Goal: Information Seeking & Learning: Learn about a topic

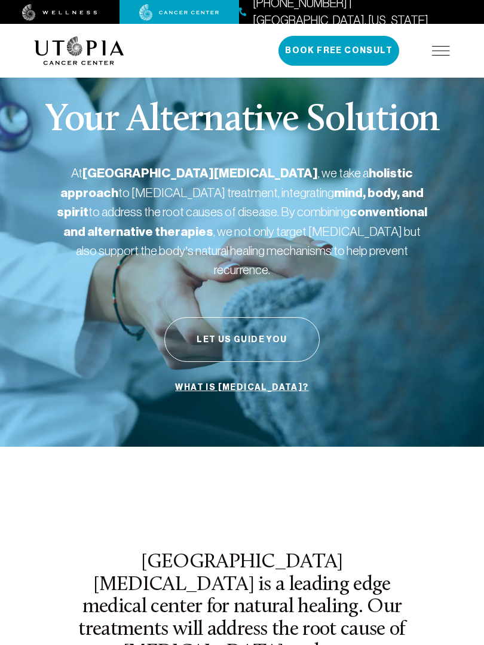
click at [384, 82] on div "Your Alternative Solution At [GEOGRAPHIC_DATA][MEDICAL_DATA] , we take a holist…" at bounding box center [241, 250] width 415 height 393
click at [401, 80] on div "Your Alternative Solution At [GEOGRAPHIC_DATA][MEDICAL_DATA] , we take a holist…" at bounding box center [241, 250] width 415 height 393
click at [395, 91] on div "Your Alternative Solution At [GEOGRAPHIC_DATA][MEDICAL_DATA] , we take a holist…" at bounding box center [241, 250] width 415 height 393
click at [412, 85] on div "Your Alternative Solution At [GEOGRAPHIC_DATA][MEDICAL_DATA] , we take a holist…" at bounding box center [241, 250] width 415 height 393
click at [140, 164] on div "Your Alternative Solution At [GEOGRAPHIC_DATA][MEDICAL_DATA] , we take a holist…" at bounding box center [241, 250] width 415 height 393
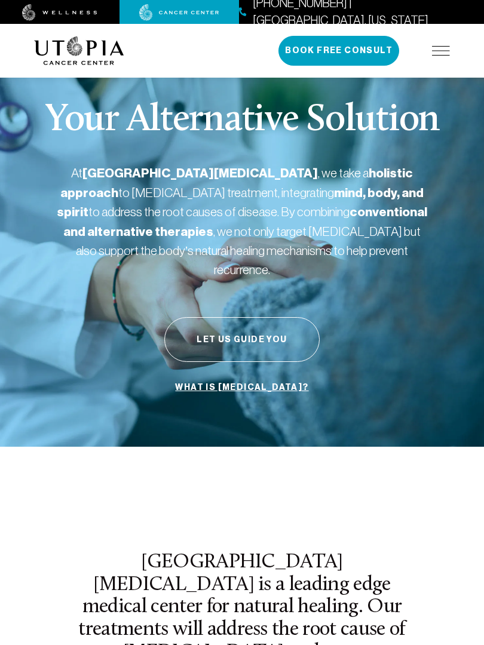
click at [395, 90] on div "Your Alternative Solution At [GEOGRAPHIC_DATA][MEDICAL_DATA] , we take a holist…" at bounding box center [241, 250] width 415 height 393
click at [335, 87] on div "Your Alternative Solution At [GEOGRAPHIC_DATA][MEDICAL_DATA] , we take a holist…" at bounding box center [241, 250] width 415 height 393
click at [88, 429] on div "Your Alternative Solution At [GEOGRAPHIC_DATA][MEDICAL_DATA] , we take a holist…" at bounding box center [241, 250] width 415 height 393
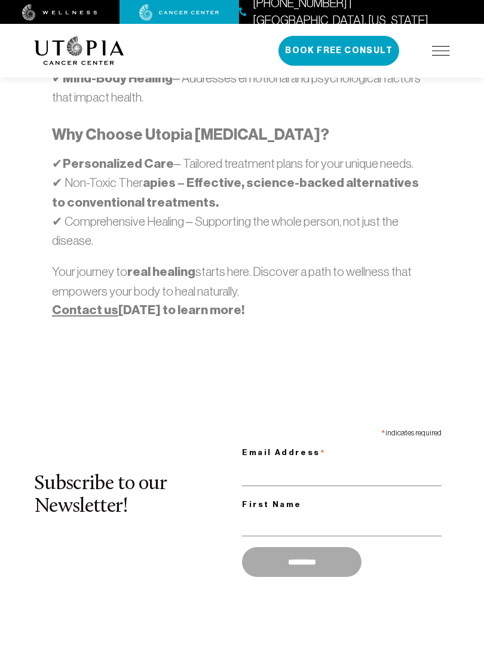
click at [386, 125] on h3 "Why Choose Utopia [MEDICAL_DATA]?" at bounding box center [242, 135] width 380 height 20
click at [336, 125] on h3 "Why Choose Utopia [MEDICAL_DATA]?" at bounding box center [242, 135] width 380 height 20
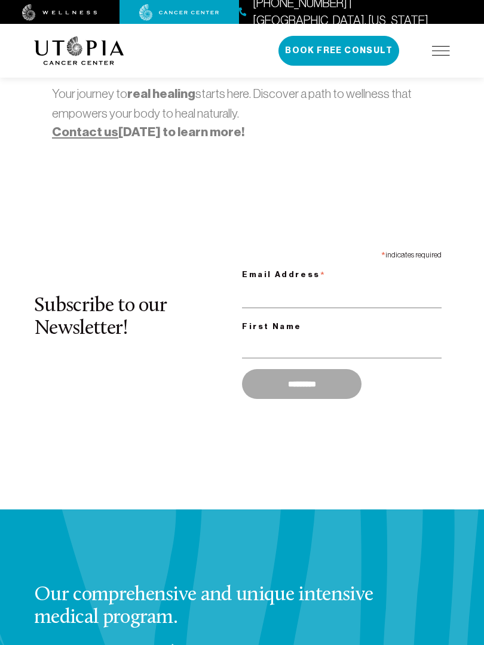
scroll to position [2244, 0]
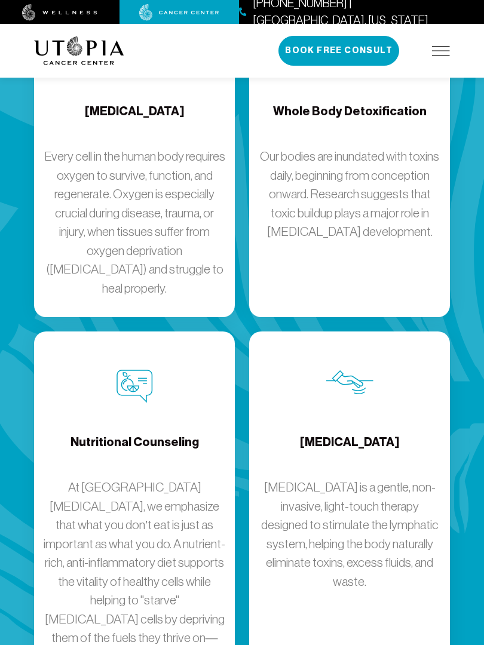
click at [400, 147] on p "Our bodies are inundated with toxins daily, beginning from conception onward. R…" at bounding box center [348, 194] width 181 height 94
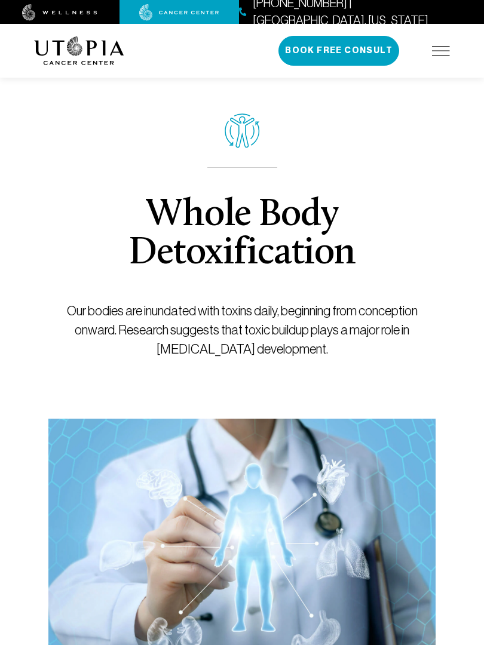
click at [197, 330] on p "Our bodies are inundated with toxins daily, beginning from conception onward. R…" at bounding box center [241, 329] width 387 height 57
click at [383, 95] on div "Whole Body Detoxification Our bodies are inundated with toxins daily, beginning…" at bounding box center [241, 236] width 387 height 365
click at [325, 95] on div "Whole Body Detoxification Our bodies are inundated with toxins daily, beginning…" at bounding box center [241, 236] width 387 height 365
click at [396, 83] on div "Whole Body Detoxification Our bodies are inundated with toxins daily, beginning…" at bounding box center [241, 236] width 387 height 365
click at [349, 81] on div "Whole Body Detoxification Our bodies are inundated with toxins daily, beginning…" at bounding box center [241, 236] width 387 height 365
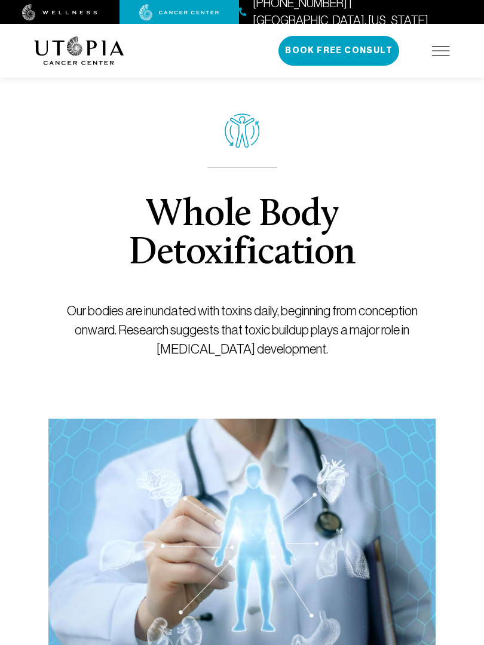
click at [383, 77] on div "About Us Treatments Patient Stories [PHONE_NUMBER] | [GEOGRAPHIC_DATA], [US_STA…" at bounding box center [241, 51] width 415 height 54
click at [334, 93] on div "Whole Body Detoxification Our bodies are inundated with toxins daily, beginning…" at bounding box center [241, 236] width 387 height 365
click at [190, 178] on div "Whole Body Detoxification Our bodies are inundated with toxins daily, beginning…" at bounding box center [241, 236] width 387 height 365
